Goal: Task Accomplishment & Management: Use online tool/utility

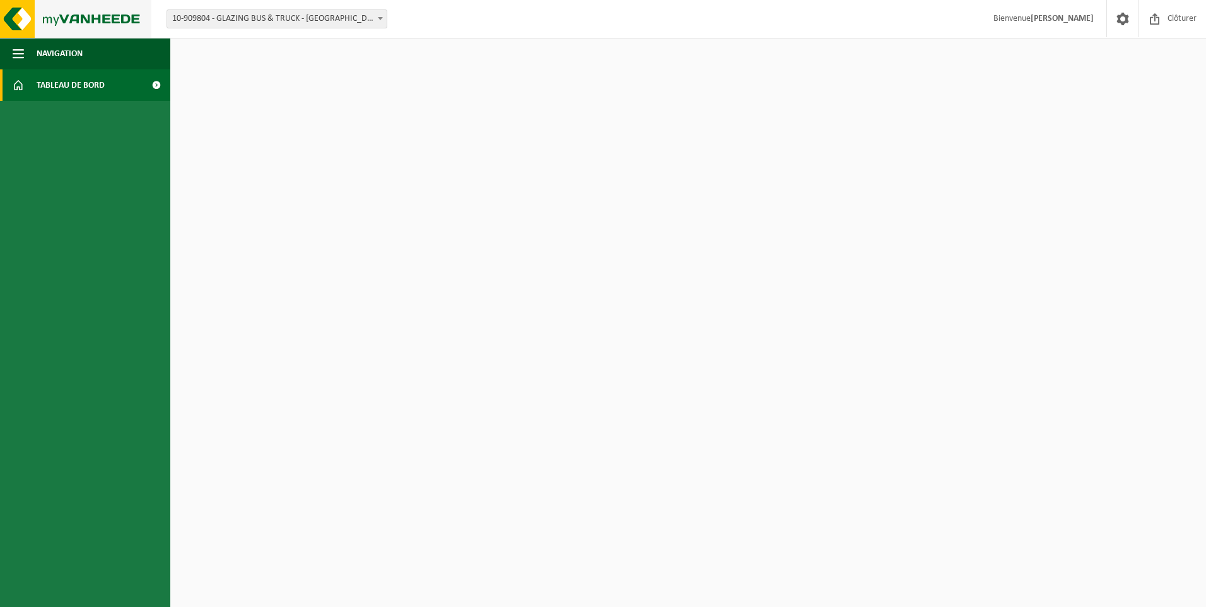
click at [71, 29] on img at bounding box center [75, 19] width 151 height 38
click at [110, 100] on link "Tableau de bord" at bounding box center [85, 85] width 170 height 32
click at [150, 88] on span at bounding box center [156, 85] width 28 height 32
click at [351, 15] on span "10-909804 - GLAZING BUS & TRUCK - [GEOGRAPHIC_DATA] - [GEOGRAPHIC_DATA]" at bounding box center [277, 19] width 220 height 18
click at [1069, 20] on strong "[PERSON_NAME]" at bounding box center [1062, 18] width 63 height 9
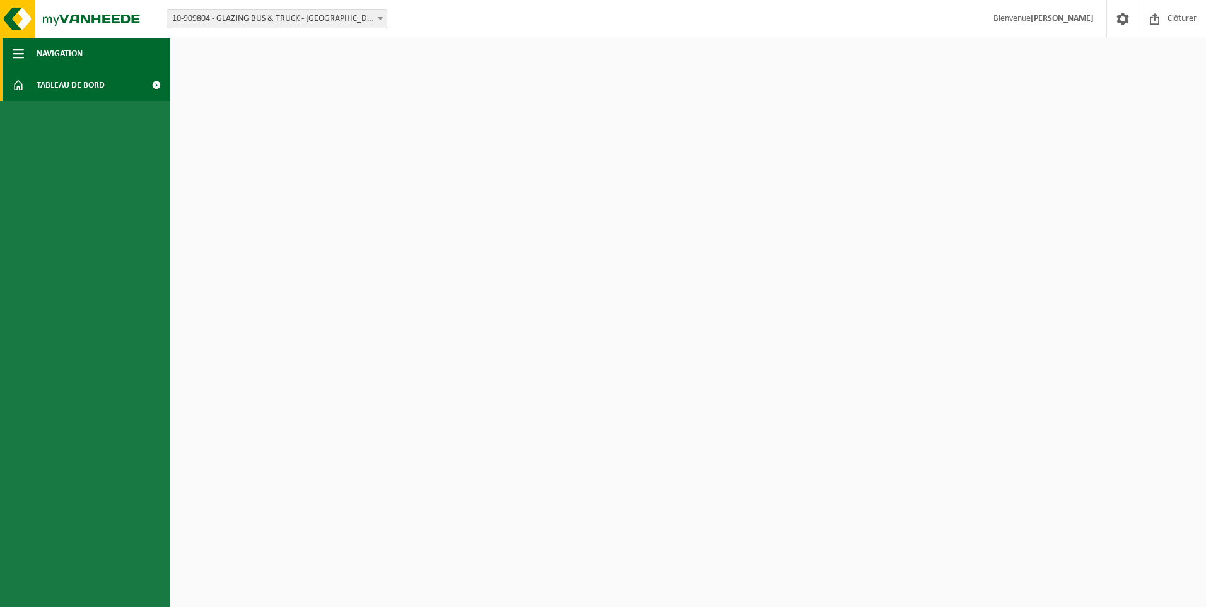
click at [47, 51] on span "Navigation" at bounding box center [60, 54] width 46 height 32
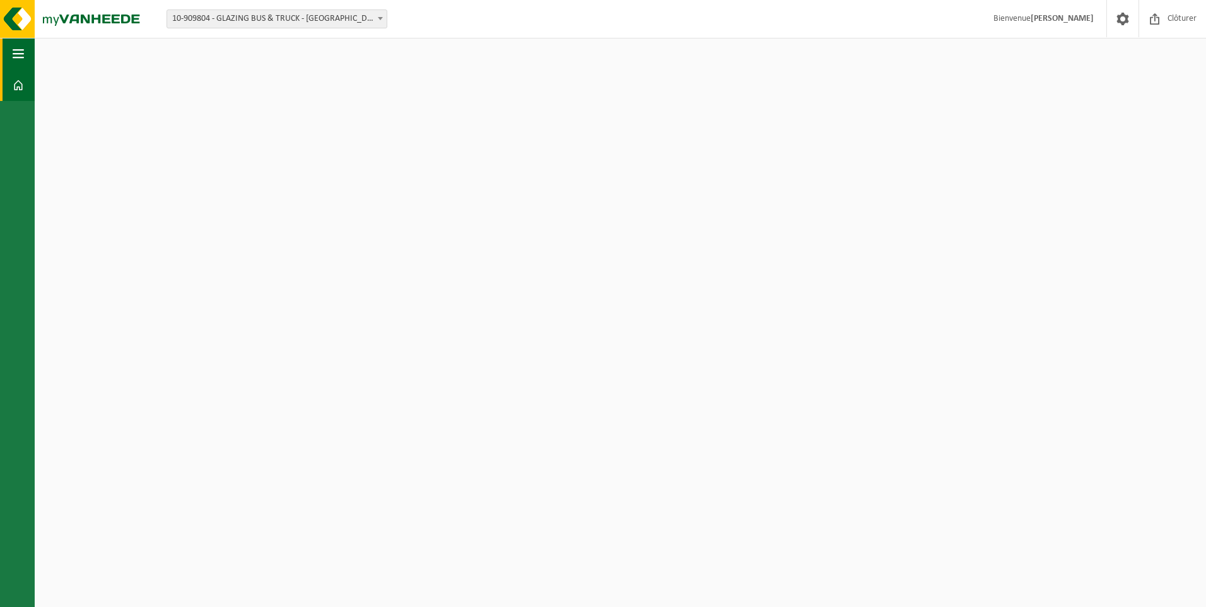
click at [21, 61] on span "button" at bounding box center [18, 54] width 11 height 32
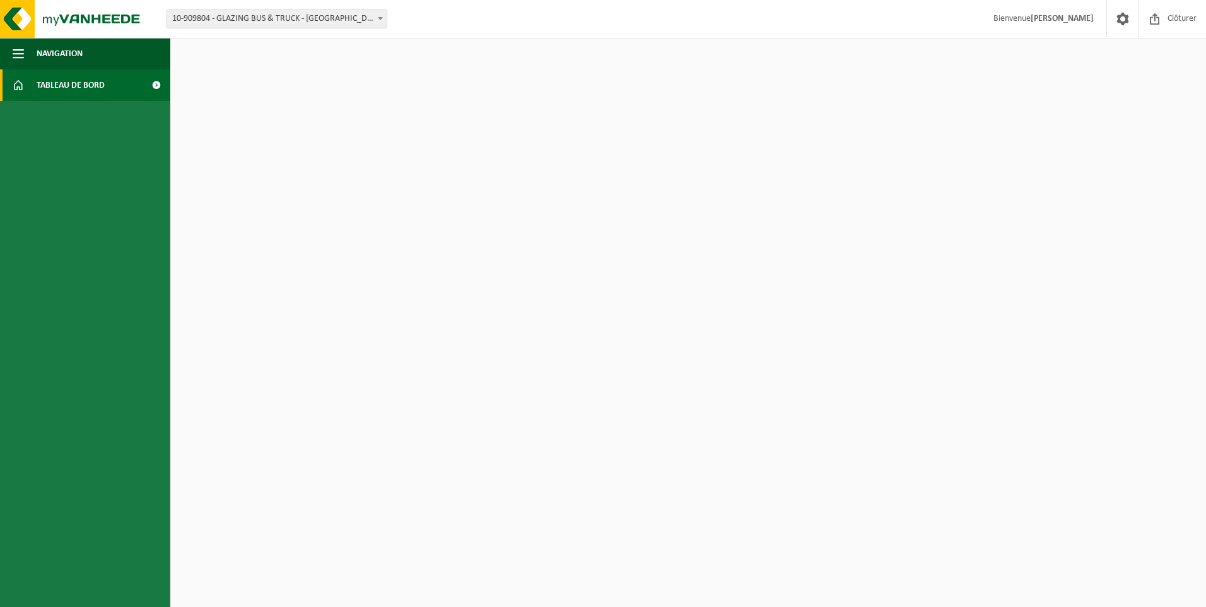
click at [22, 80] on span at bounding box center [18, 85] width 11 height 32
click at [158, 82] on span at bounding box center [156, 85] width 28 height 32
click at [158, 84] on span at bounding box center [156, 85] width 28 height 32
click at [158, 38] on body "Site: 10-909804 - GLAZING BUS & TRUCK - VILVOORDE - [GEOGRAPHIC_DATA] 10-909804…" at bounding box center [603, 19] width 1206 height 38
click at [158, 84] on span at bounding box center [156, 85] width 28 height 32
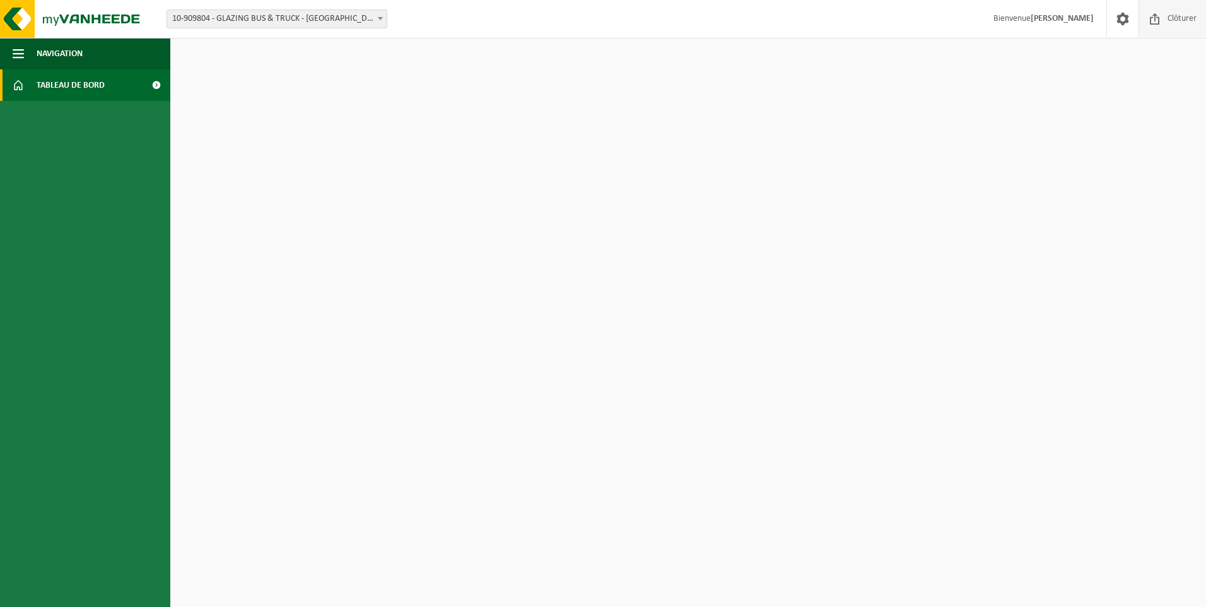
click at [1171, 19] on span "Clôturer" at bounding box center [1182, 18] width 35 height 37
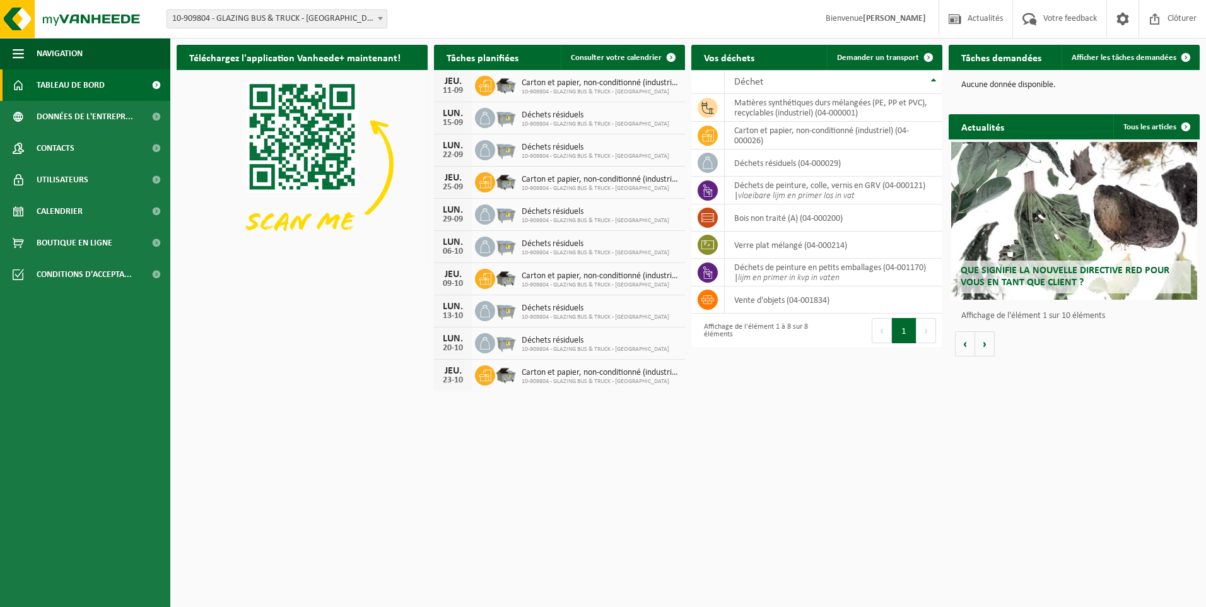
click at [114, 93] on link "Tableau de bord" at bounding box center [85, 85] width 170 height 32
click at [901, 58] on span "Demander un transport" at bounding box center [878, 58] width 82 height 8
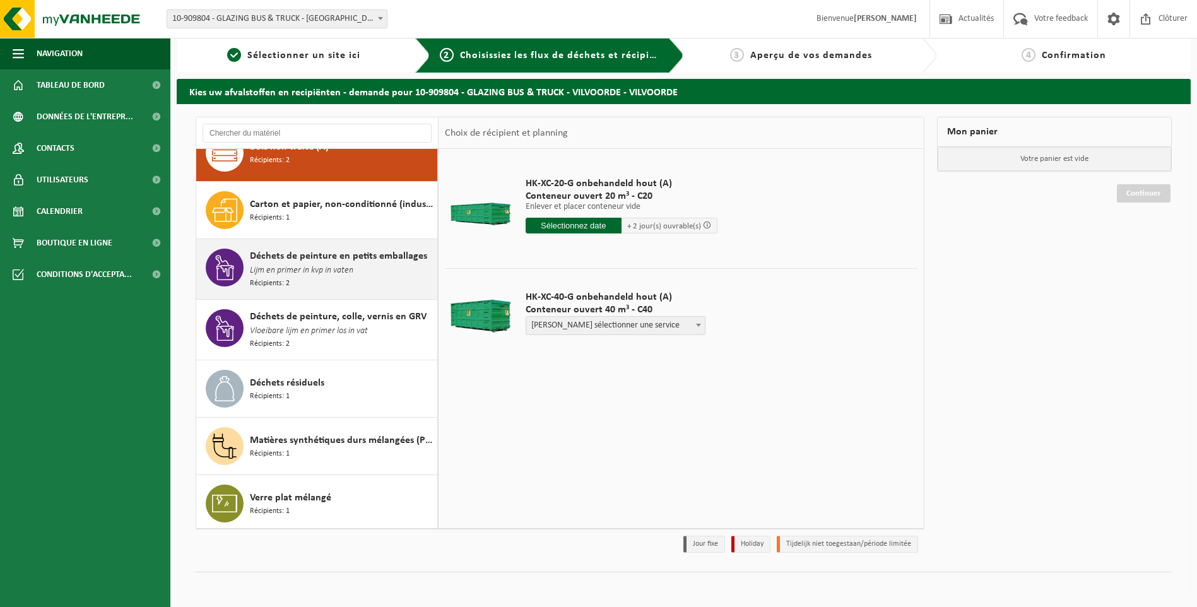
scroll to position [9, 0]
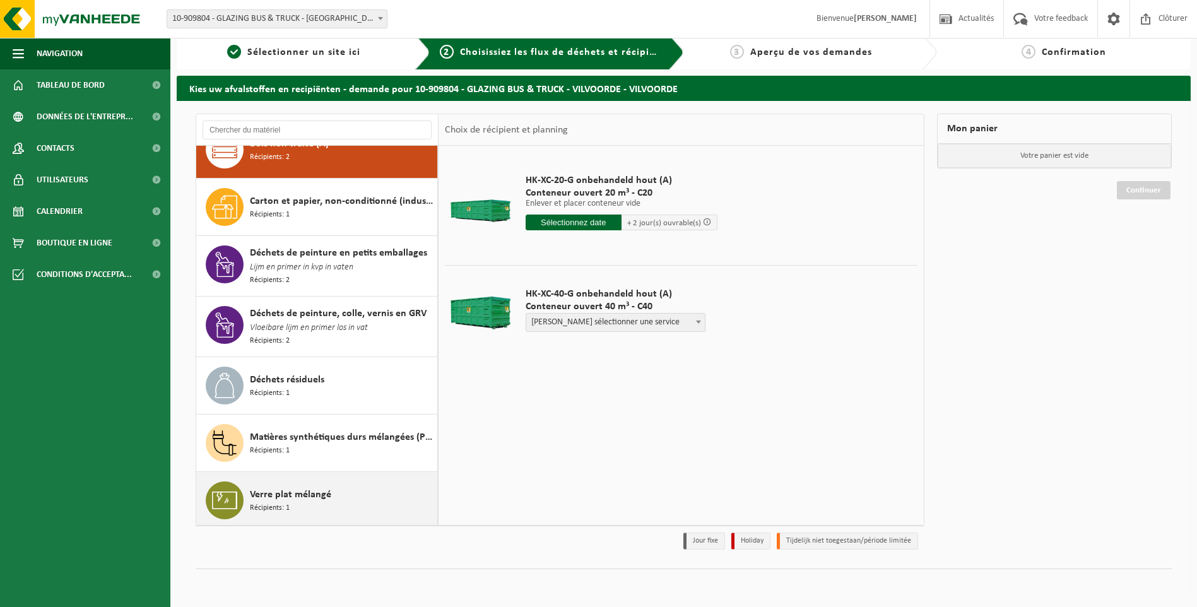
click at [326, 499] on div "Verre plat mélangé Récipients: 1" at bounding box center [342, 500] width 184 height 38
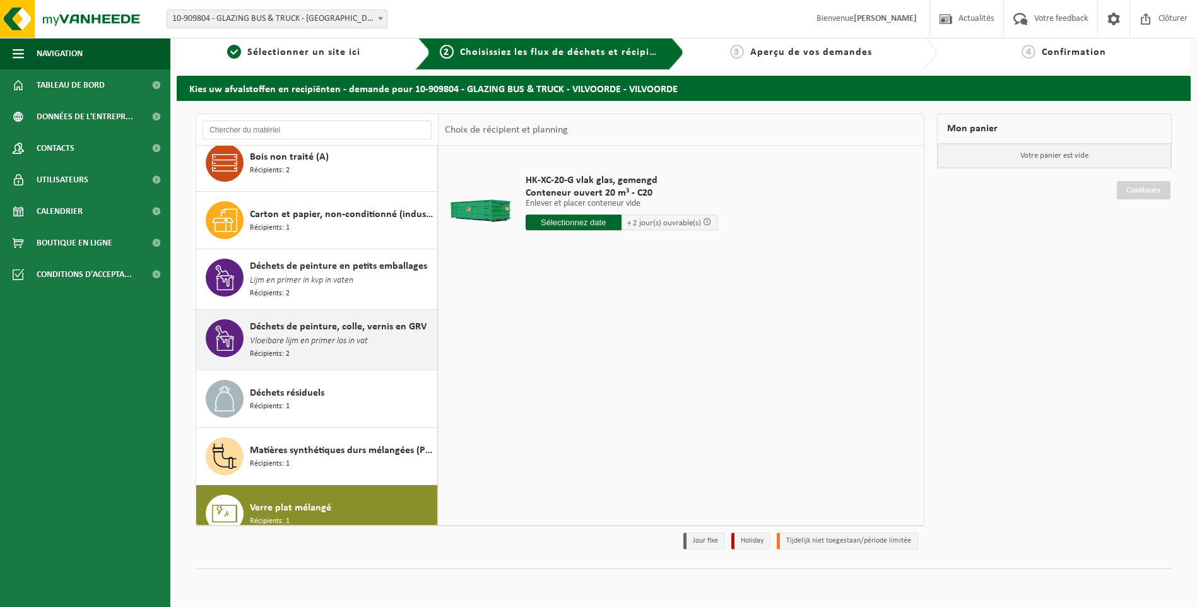
scroll to position [0, 0]
